Goal: Answer question/provide support: Answer question/provide support

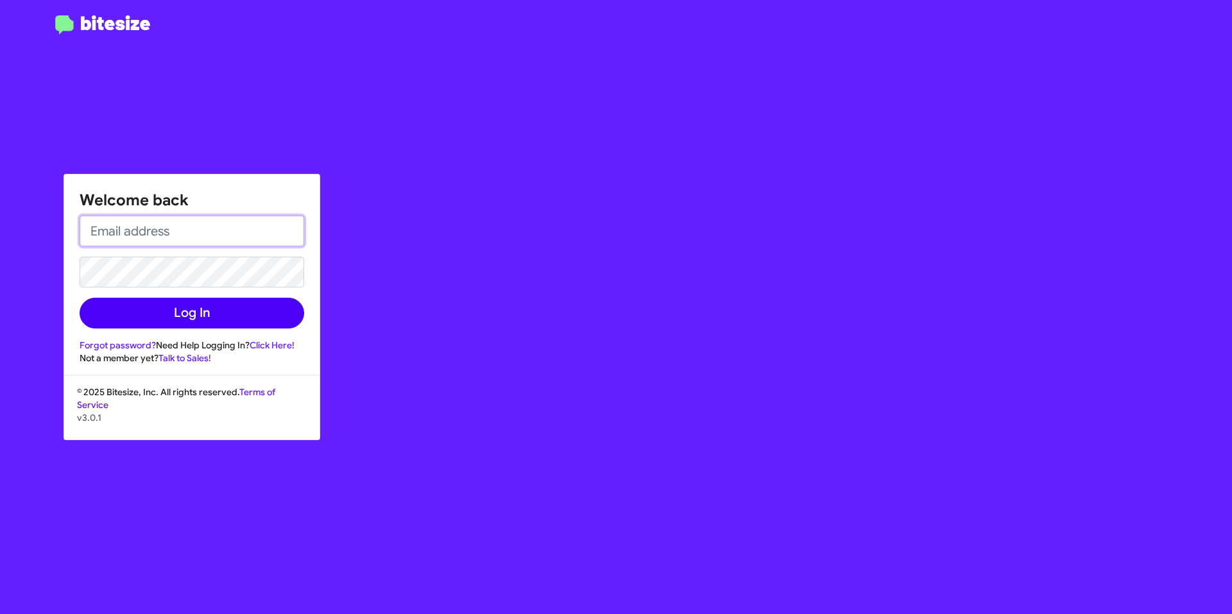
type input "[EMAIL_ADDRESS][DOMAIN_NAME]"
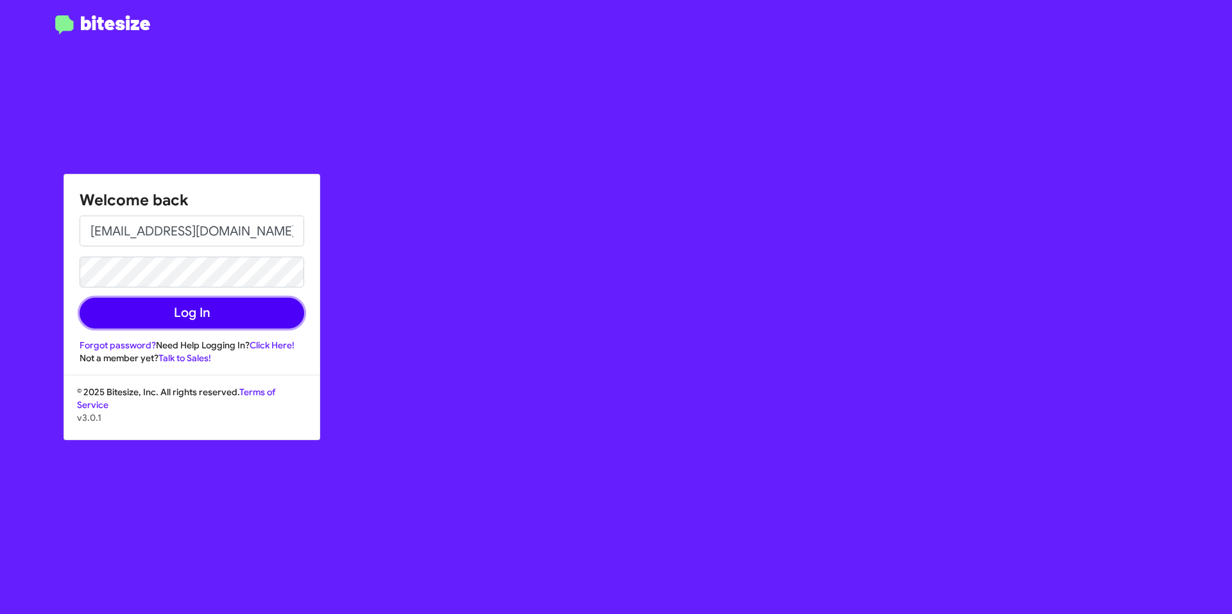
click at [283, 305] on button "Log In" at bounding box center [192, 313] width 225 height 31
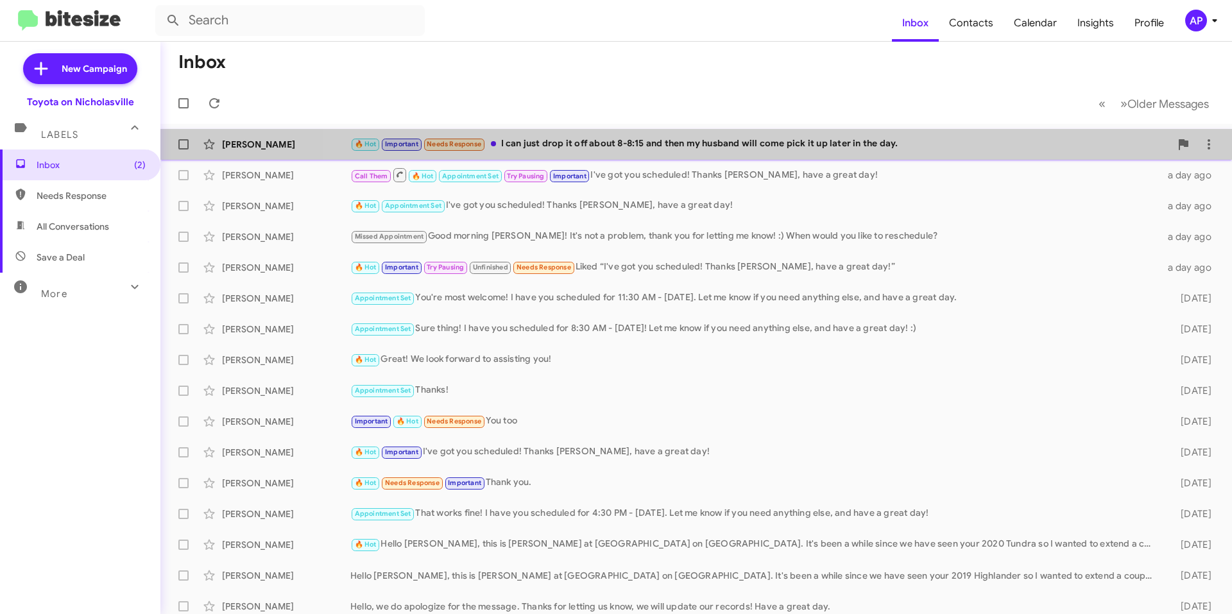
click at [740, 152] on div "[PERSON_NAME] 🔥 Hot Important Needs Response I can just drop it off about 8-8:1…" at bounding box center [696, 144] width 1051 height 26
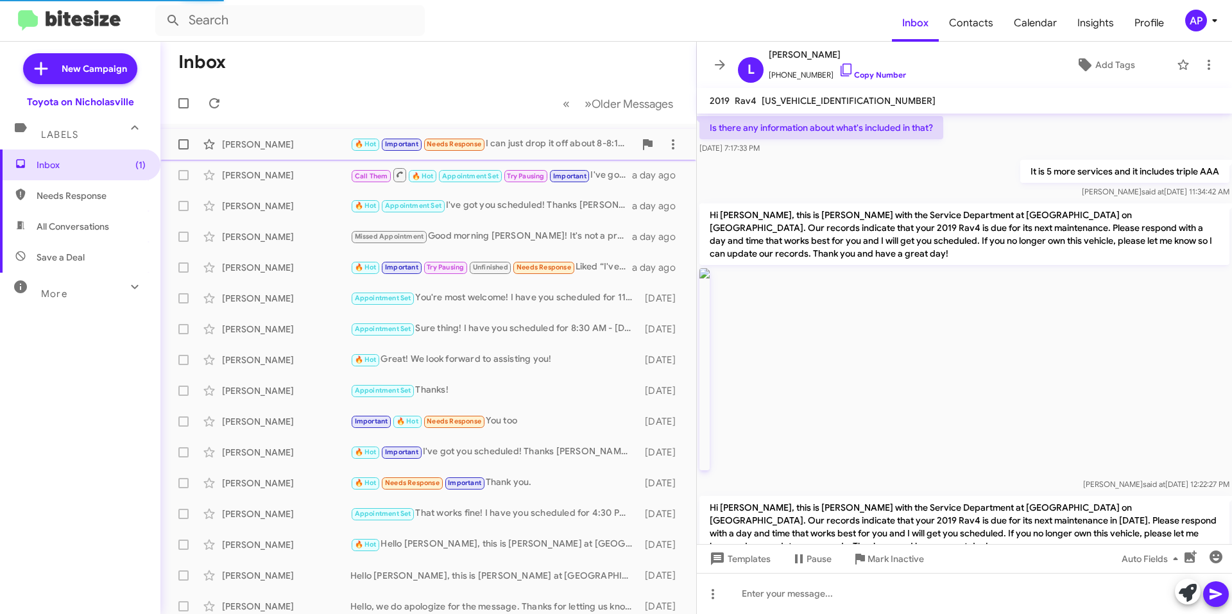
scroll to position [1726, 0]
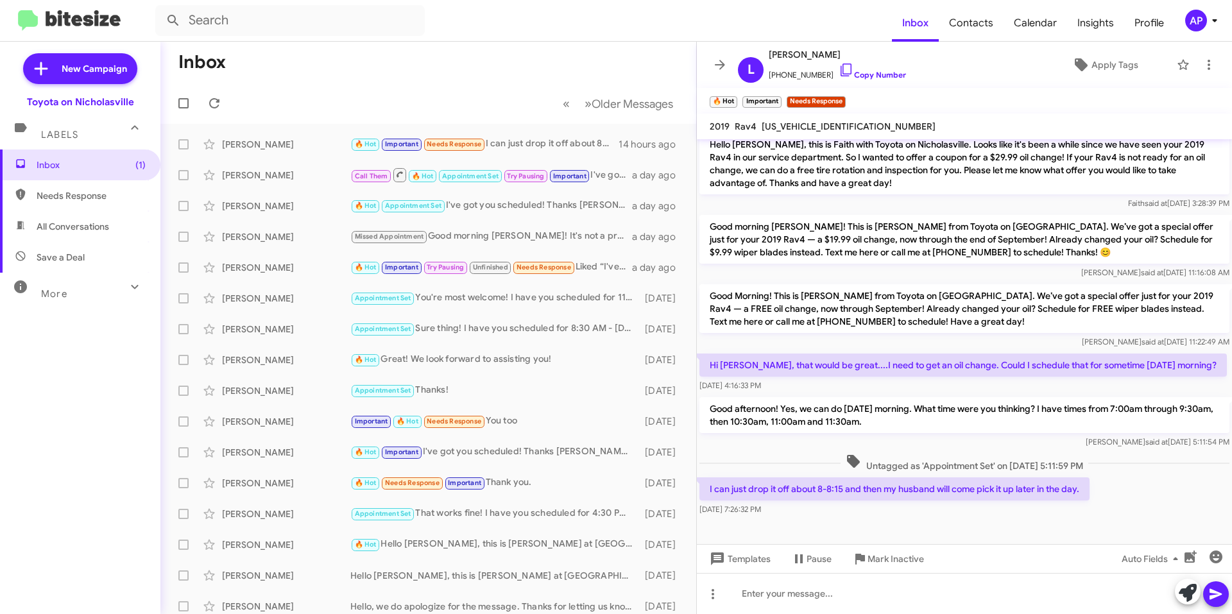
click at [811, 124] on span "[US_VEHICLE_IDENTIFICATION_NUMBER]" at bounding box center [848, 127] width 174 height 12
copy span "[US_VEHICLE_IDENTIFICATION_NUMBER]"
click at [735, 602] on div at bounding box center [964, 593] width 535 height 41
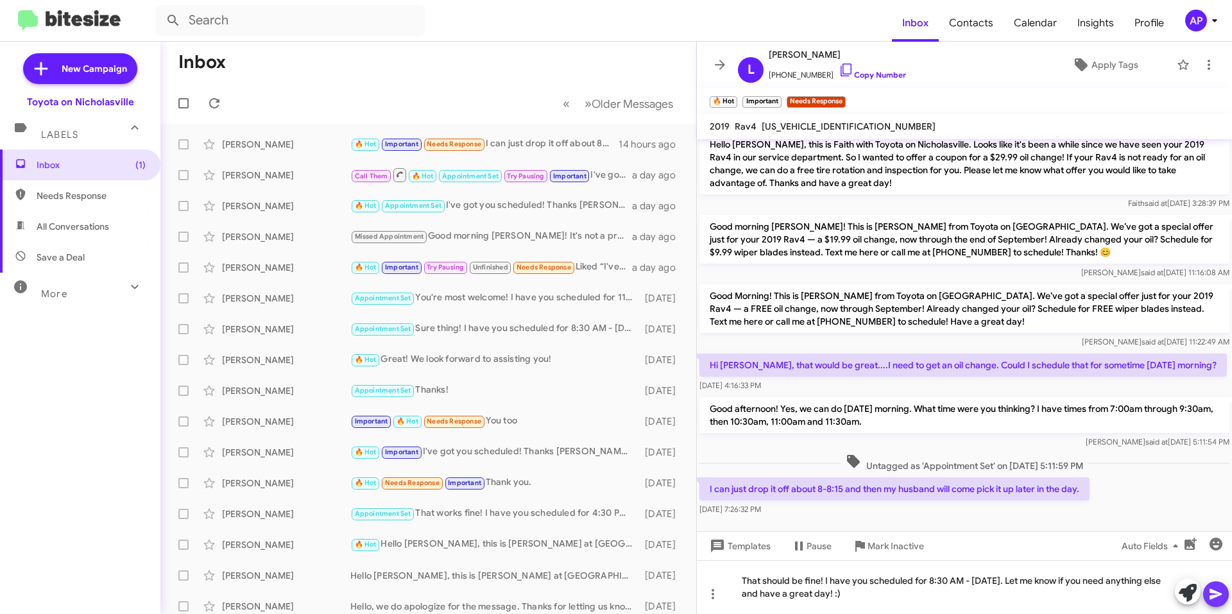
click at [1207, 594] on button at bounding box center [1216, 594] width 26 height 26
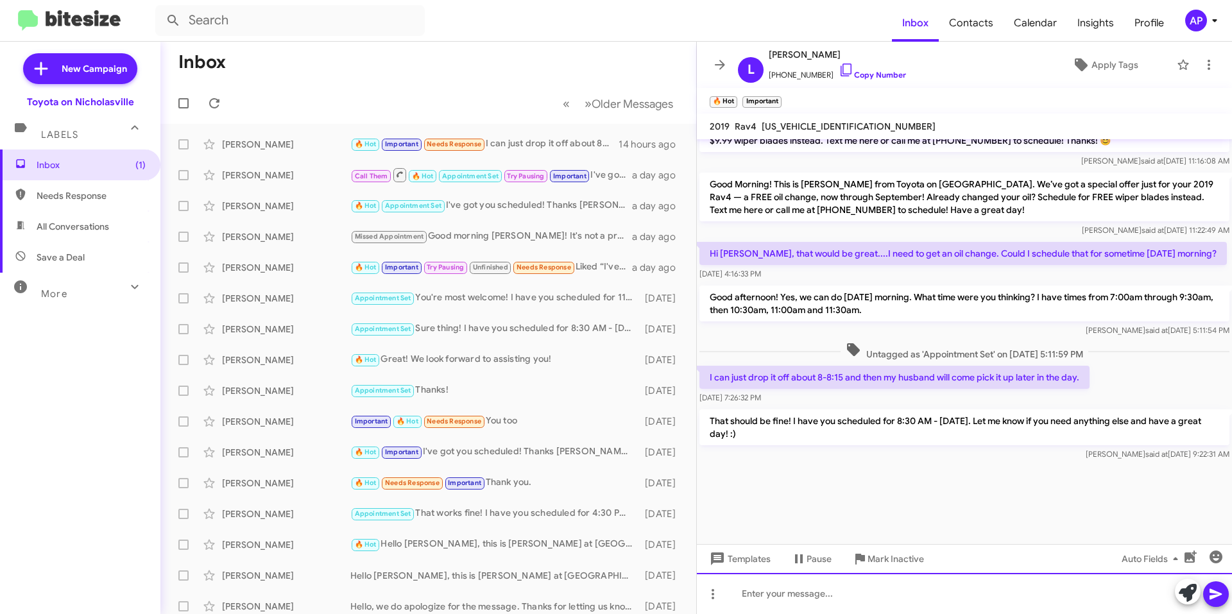
scroll to position [5259, 0]
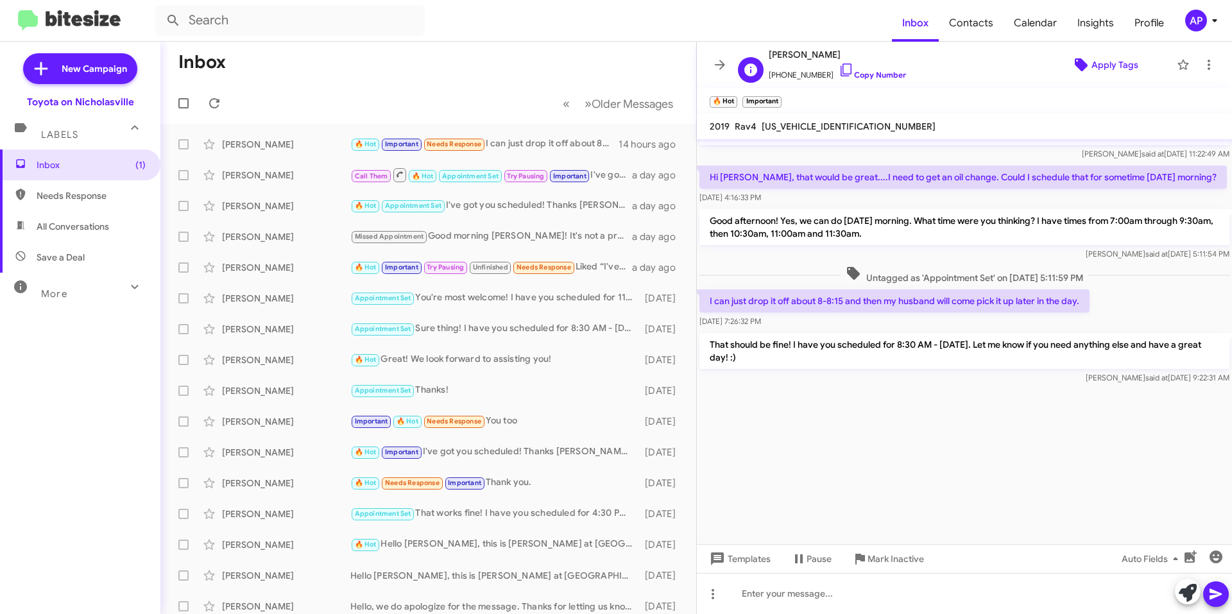
click at [1132, 69] on span "Apply Tags" at bounding box center [1104, 64] width 111 height 23
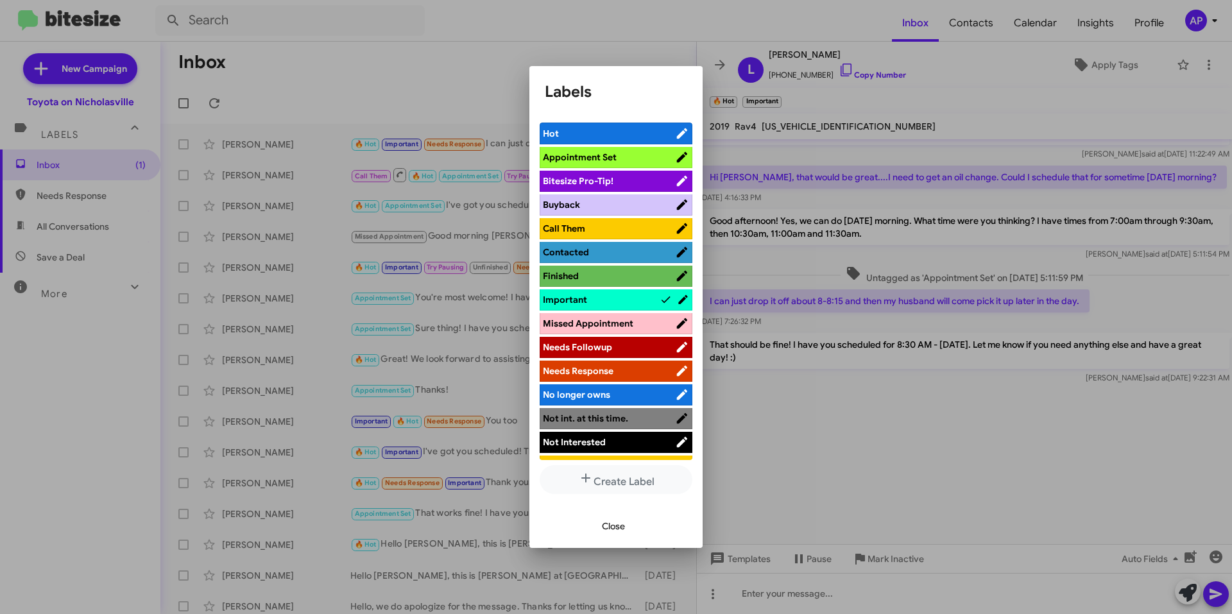
click at [609, 157] on span "Appointment Set" at bounding box center [580, 157] width 74 height 12
click at [602, 131] on span "Hot" at bounding box center [601, 133] width 117 height 13
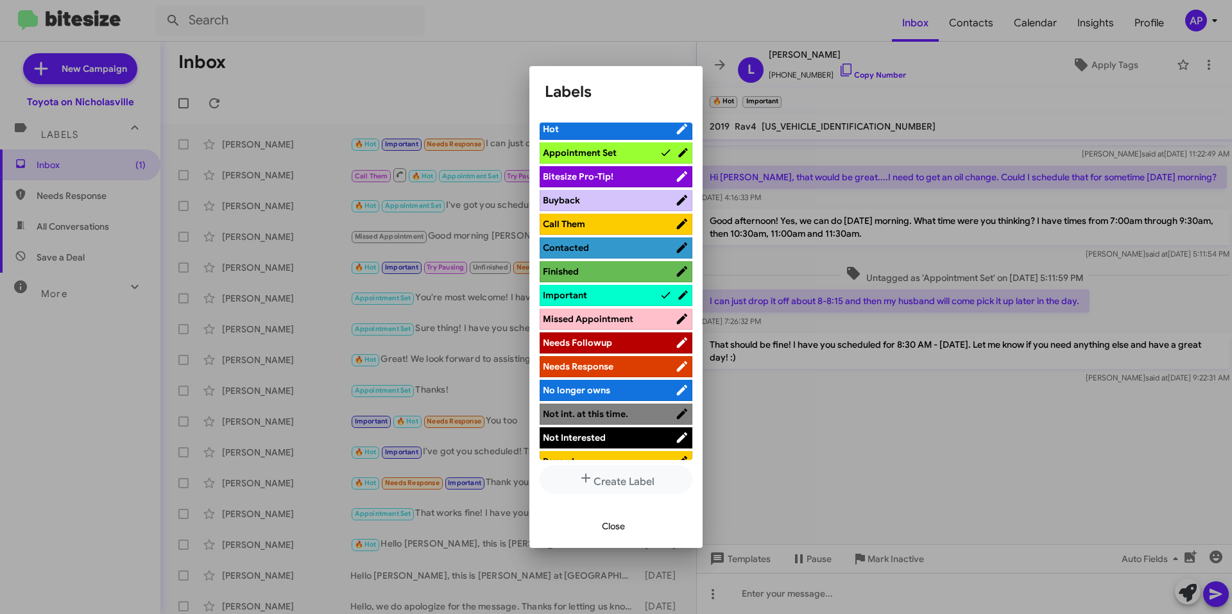
scroll to position [0, 0]
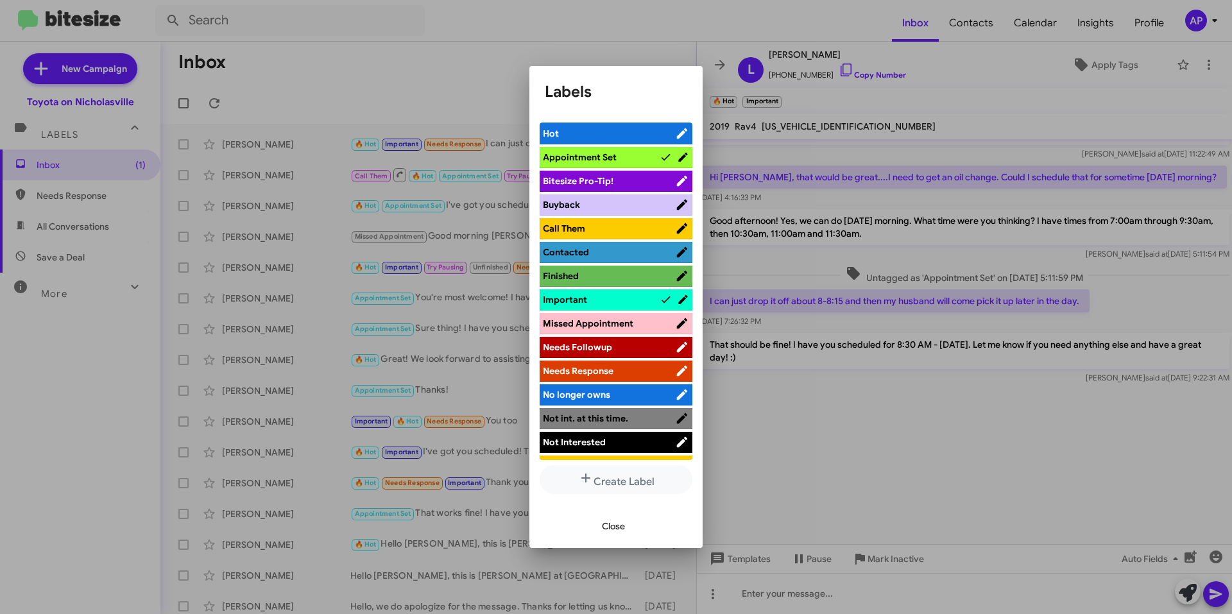
click at [647, 293] on span "Important" at bounding box center [601, 299] width 117 height 13
click at [618, 528] on span "Close" at bounding box center [613, 525] width 23 height 23
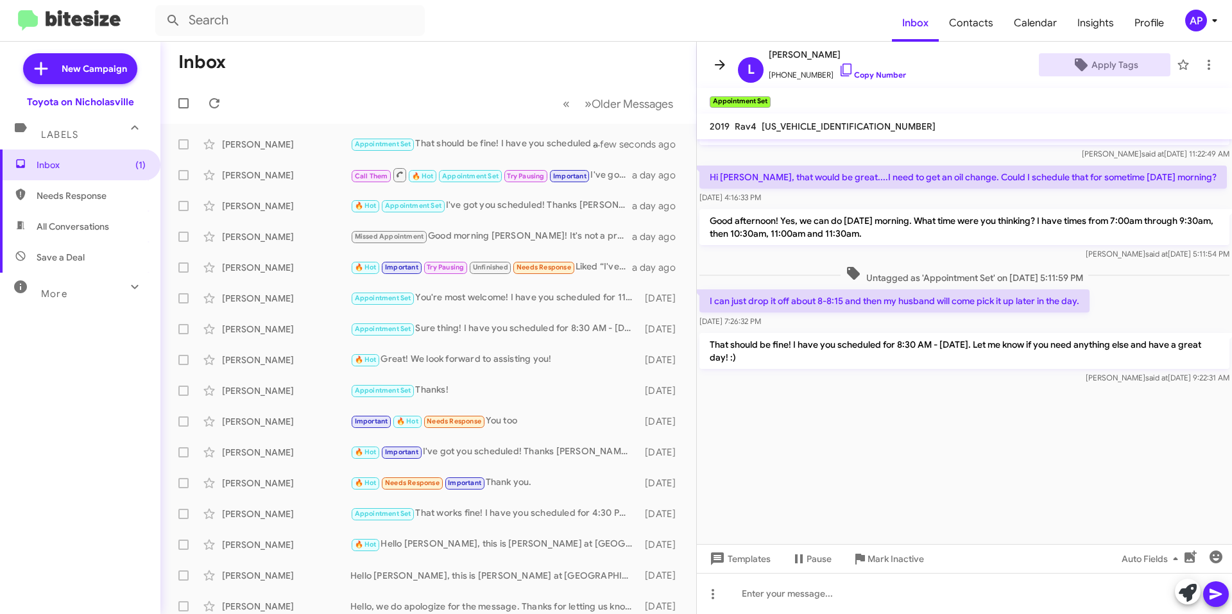
click at [721, 61] on icon at bounding box center [720, 65] width 10 height 10
